Goal: Communication & Community: Answer question/provide support

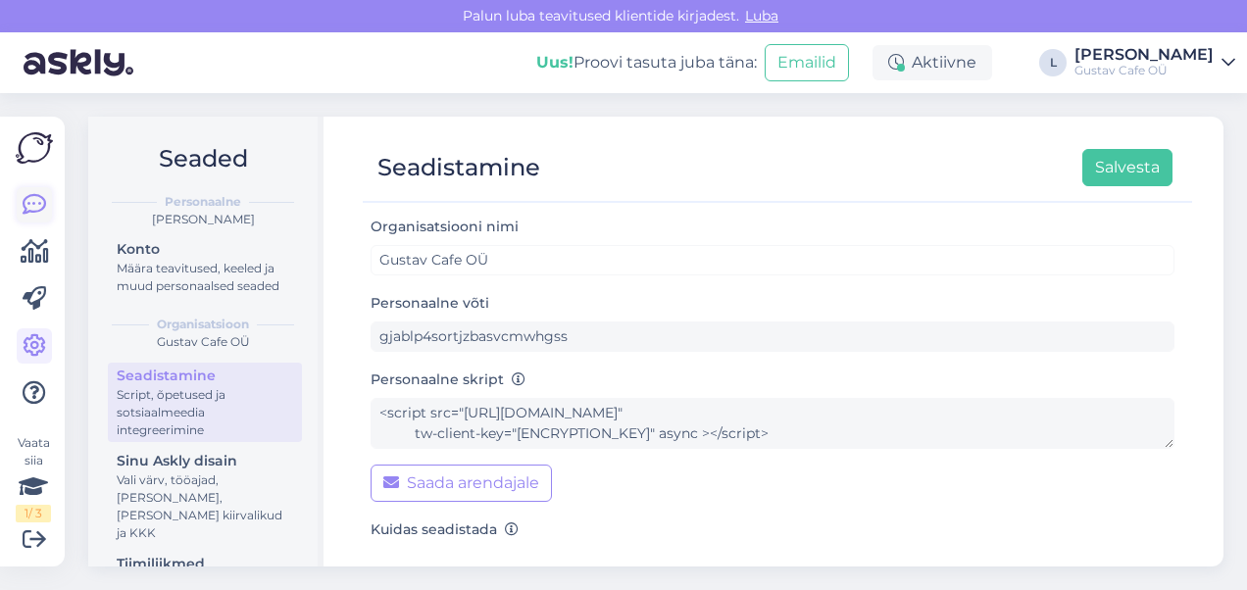
click at [31, 192] on link at bounding box center [34, 204] width 35 height 35
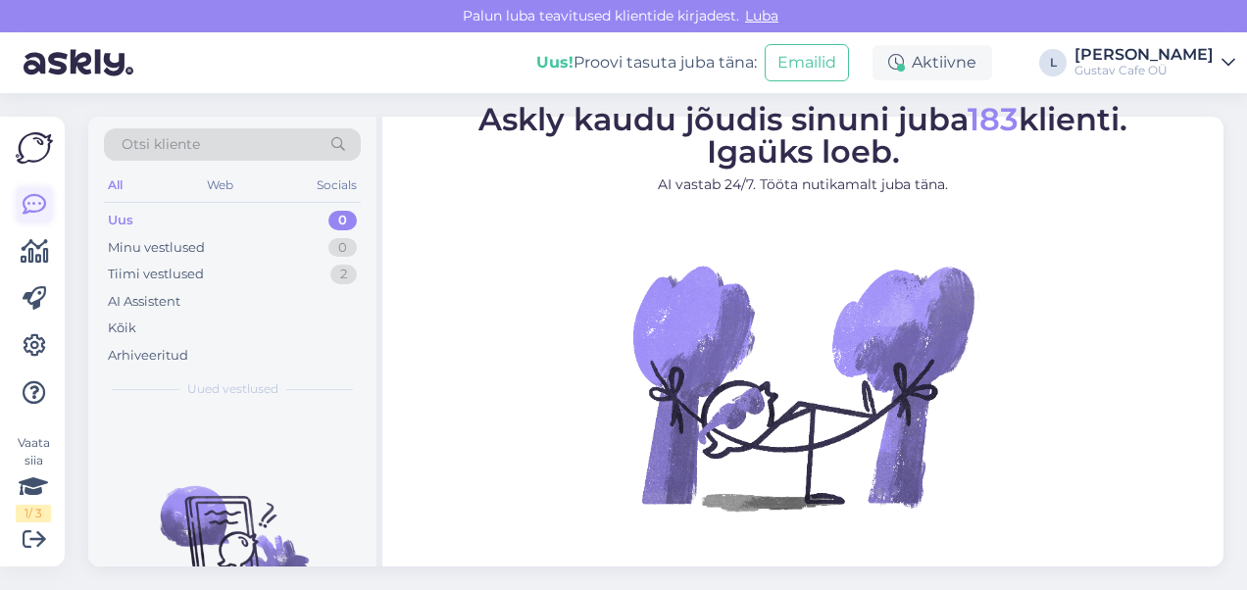
click at [38, 193] on icon at bounding box center [35, 205] width 24 height 24
click at [45, 204] on icon at bounding box center [35, 205] width 24 height 24
click at [256, 234] on div "Minu vestlused 0" at bounding box center [232, 247] width 257 height 27
click at [253, 275] on div "Tiimi vestlused 2" at bounding box center [232, 274] width 257 height 27
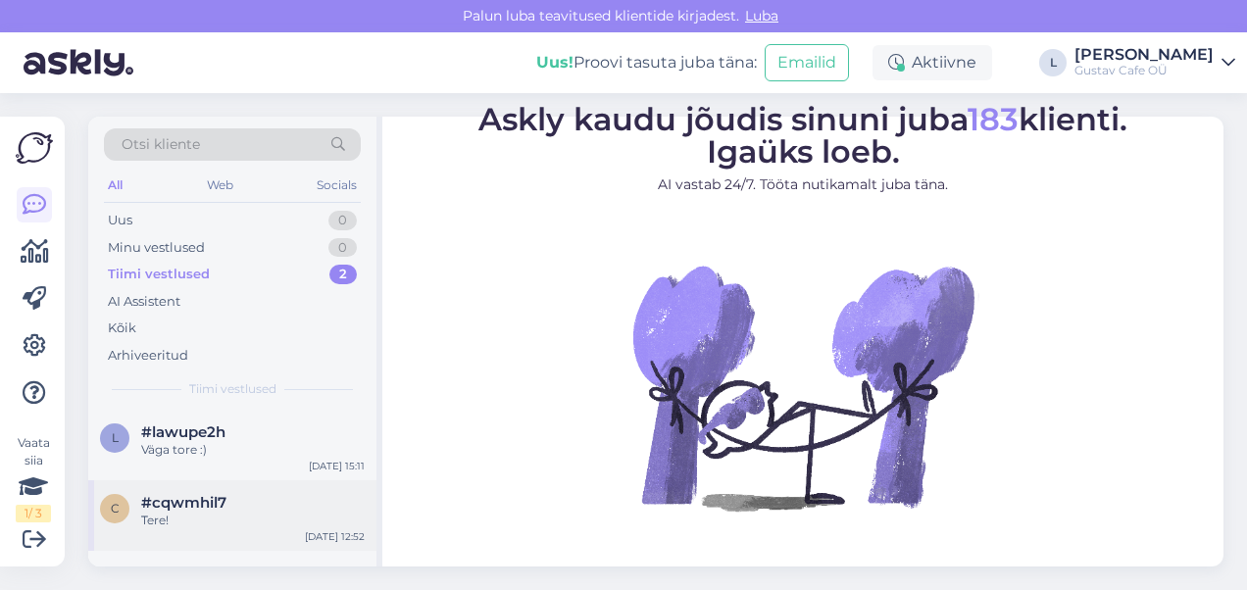
click at [240, 492] on div "c #cqwmhil7 Tere! [DATE] 12:52" at bounding box center [232, 516] width 288 height 71
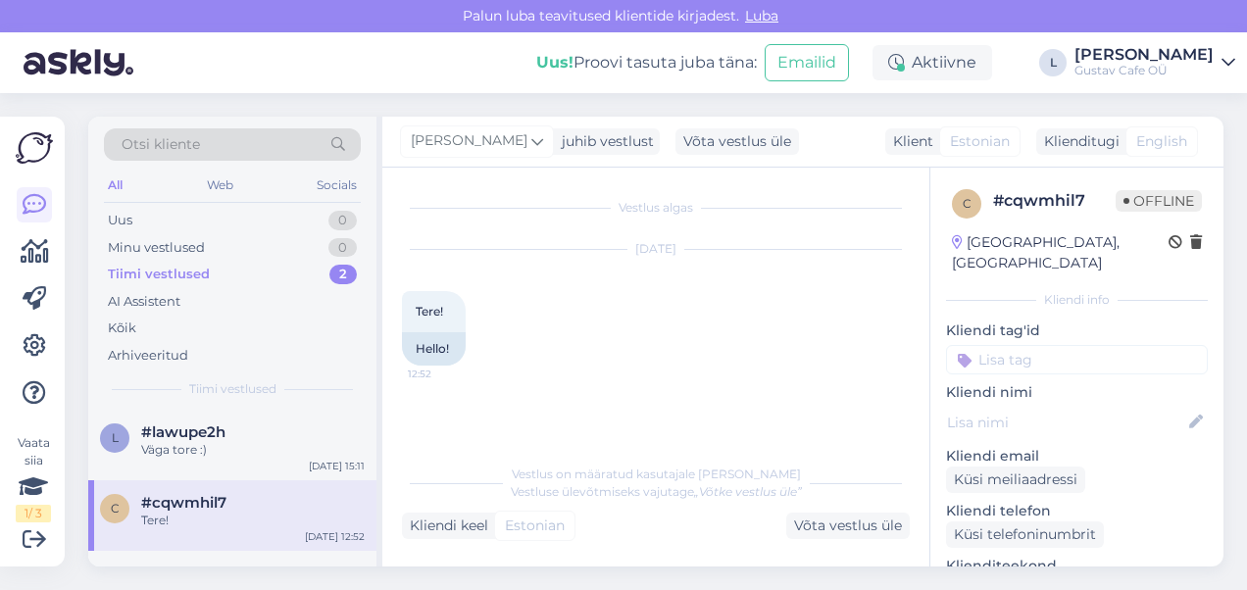
click at [622, 470] on span "Vestlus on määratud kasutajale [PERSON_NAME]" at bounding box center [656, 474] width 289 height 15
click at [213, 461] on div "l #lawupe2h Väga tore :) [DATE] 15:11" at bounding box center [232, 445] width 288 height 71
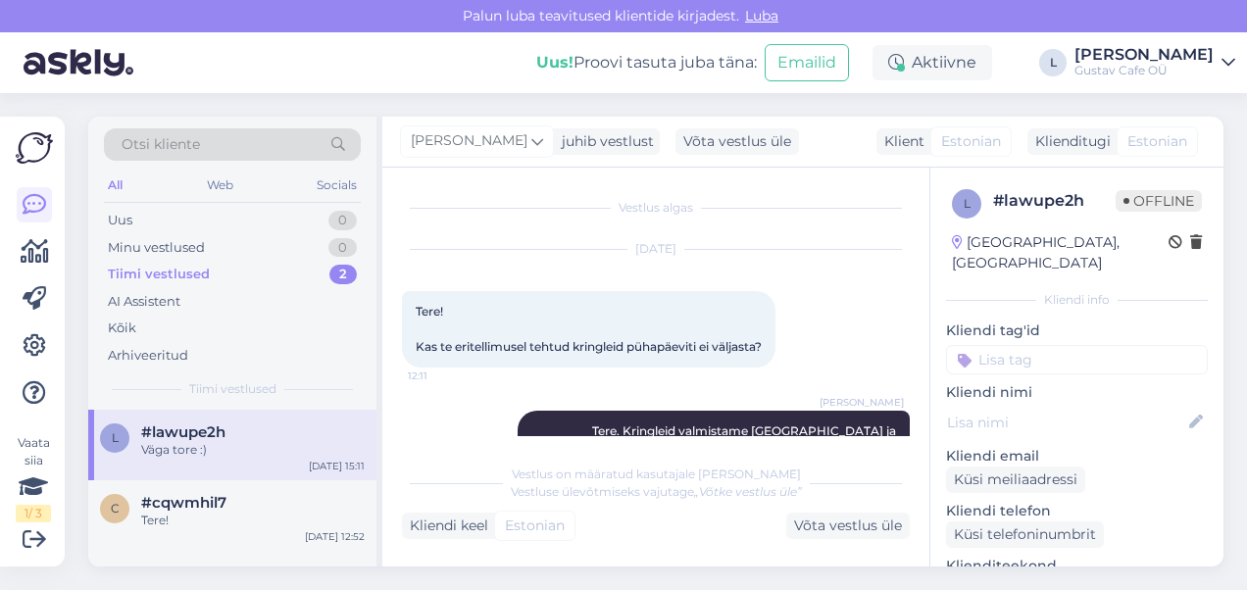
scroll to position [326, 0]
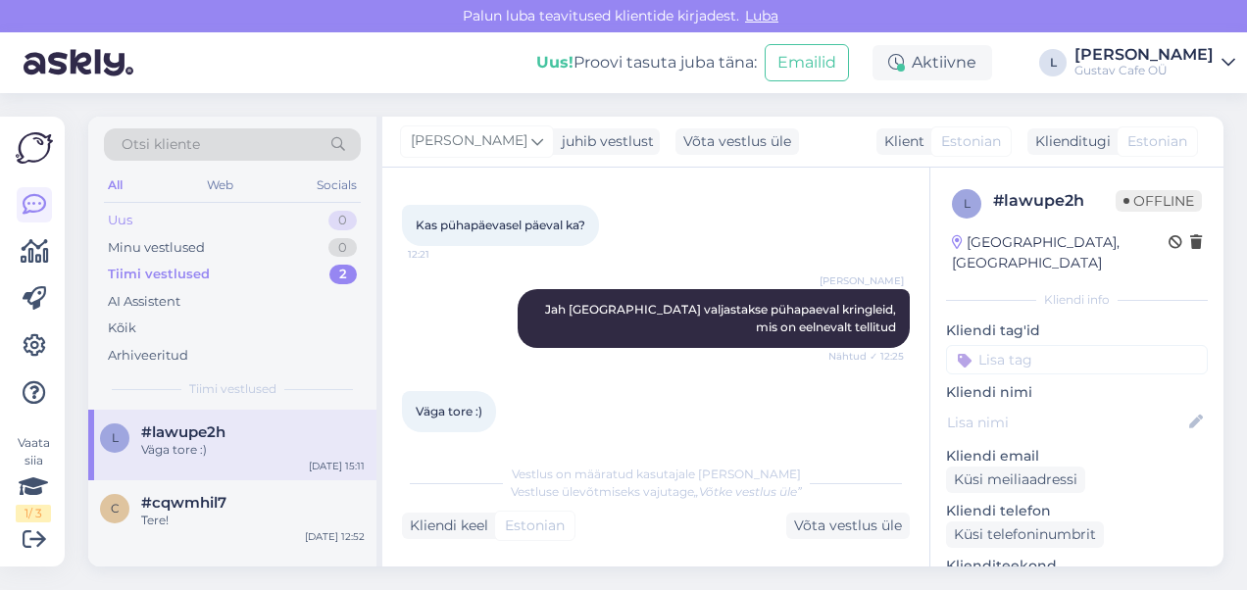
click at [205, 219] on div "Uus 0" at bounding box center [232, 220] width 257 height 27
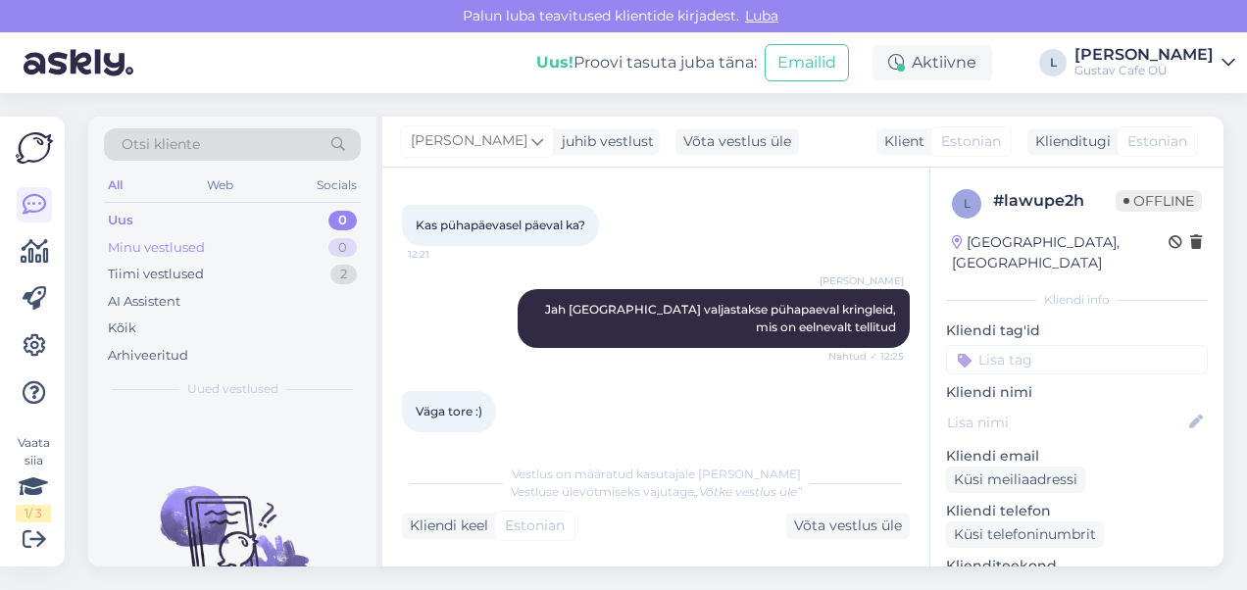
click at [224, 236] on div "Minu vestlused 0" at bounding box center [232, 247] width 257 height 27
click at [627, 393] on div "Väga tore :) 15:11" at bounding box center [656, 412] width 508 height 84
click at [90, 49] on img at bounding box center [79, 62] width 110 height 61
drag, startPoint x: 90, startPoint y: 50, endPoint x: 109, endPoint y: 31, distance: 26.4
click at [91, 55] on img at bounding box center [79, 62] width 110 height 61
